Goal: Task Accomplishment & Management: Manage account settings

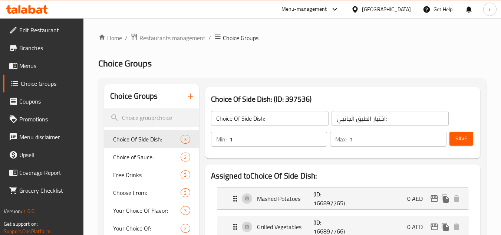
click at [365, 9] on div "[GEOGRAPHIC_DATA]" at bounding box center [386, 9] width 49 height 8
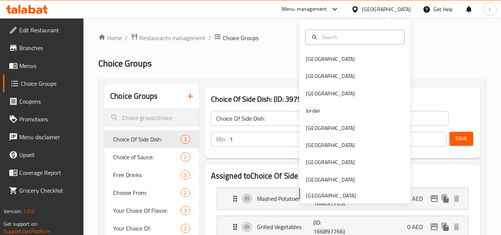
click at [372, 8] on div "[GEOGRAPHIC_DATA]" at bounding box center [386, 9] width 49 height 8
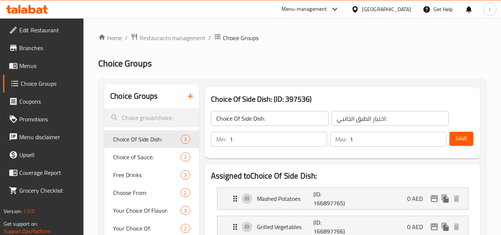
click at [371, 11] on div "[GEOGRAPHIC_DATA]" at bounding box center [386, 9] width 49 height 8
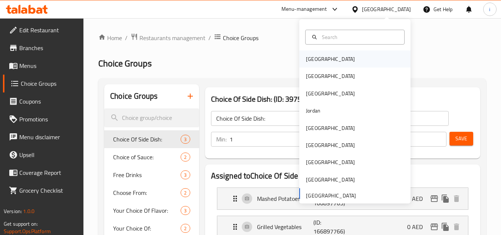
click at [312, 56] on div "[GEOGRAPHIC_DATA]" at bounding box center [330, 59] width 49 height 8
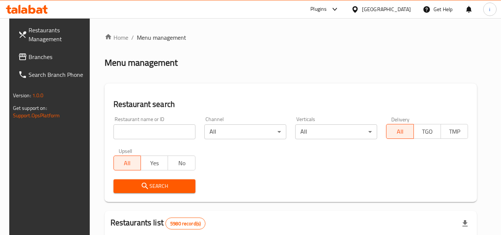
drag, startPoint x: 49, startPoint y: 57, endPoint x: 64, endPoint y: 62, distance: 15.9
click at [49, 57] on span "Branches" at bounding box center [58, 56] width 59 height 9
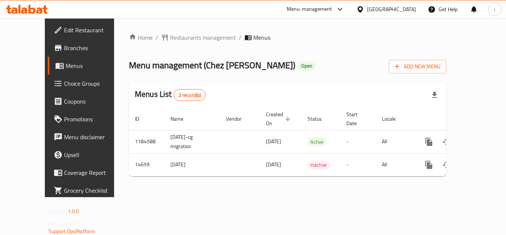
click at [182, 38] on span "Restaurants management" at bounding box center [203, 37] width 66 height 9
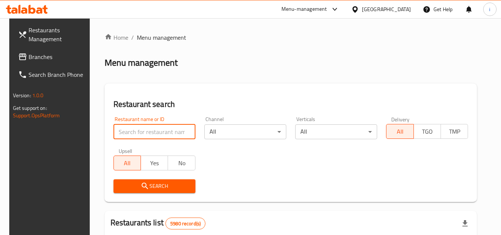
click at [149, 133] on input "search" at bounding box center [154, 131] width 82 height 15
paste input "8933"
type input "8933"
click button "Search" at bounding box center [154, 186] width 82 height 14
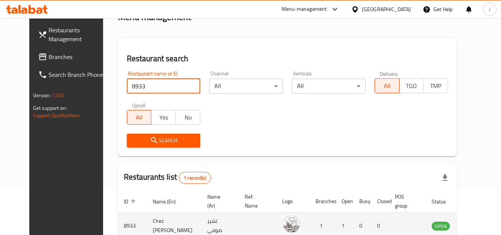
scroll to position [90, 0]
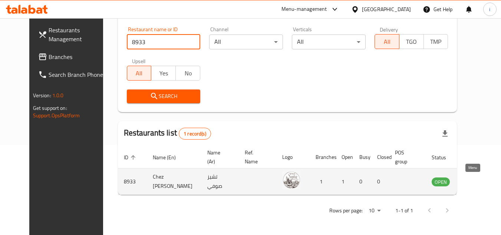
click at [471, 182] on icon "enhanced table" at bounding box center [475, 182] width 8 height 6
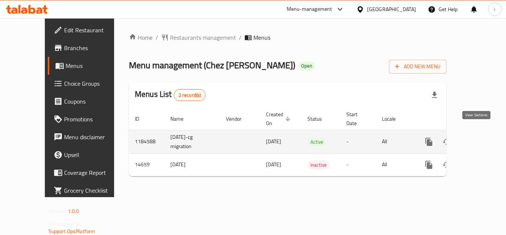
click at [479, 137] on icon "enhanced table" at bounding box center [482, 141] width 9 height 9
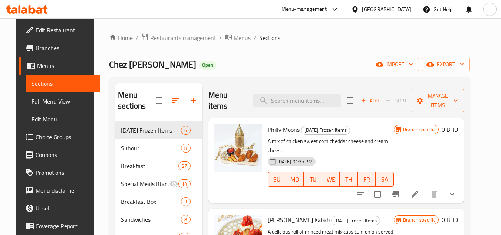
click at [36, 139] on span "Choice Groups" at bounding box center [65, 136] width 59 height 9
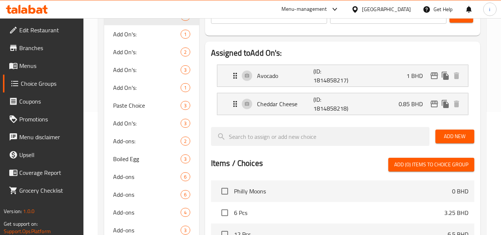
scroll to position [111, 0]
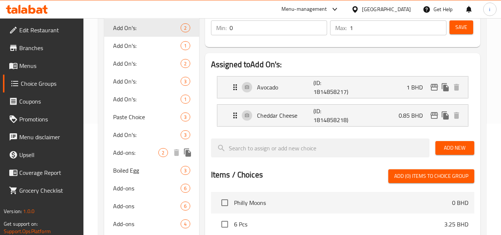
click at [125, 151] on span "Add-ons:" at bounding box center [135, 152] width 45 height 9
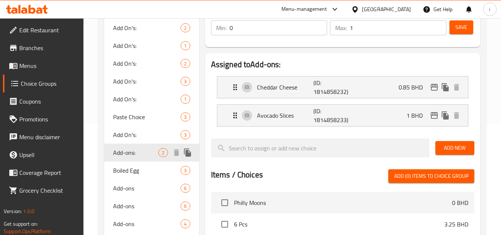
type input "Add-ons:"
type input "2"
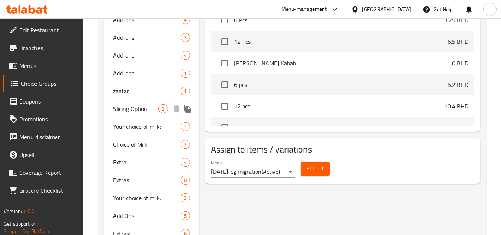
scroll to position [333, 0]
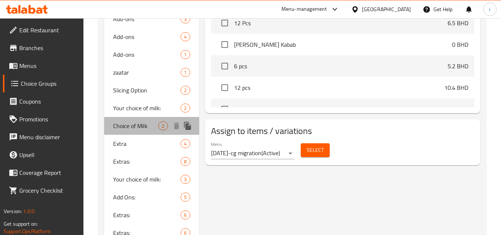
click at [138, 127] on span "Choice of Milk" at bounding box center [135, 125] width 45 height 9
type input "Choice of Milk"
type input "اختيار الحليب"
type input "0"
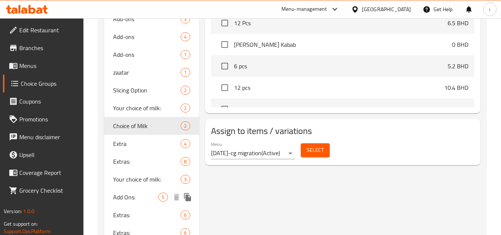
click at [132, 199] on span "Add Ons:" at bounding box center [135, 196] width 45 height 9
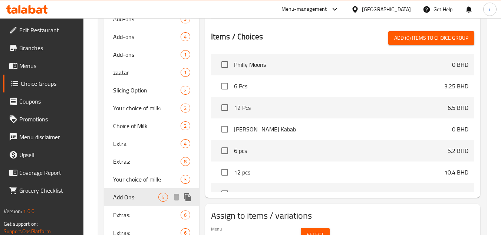
type input "Add Ons:"
type input "الإضافات:"
type input "4"
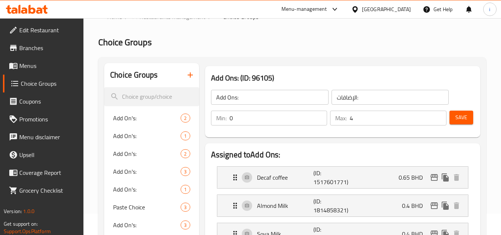
scroll to position [0, 0]
